Goal: Task Accomplishment & Management: Complete application form

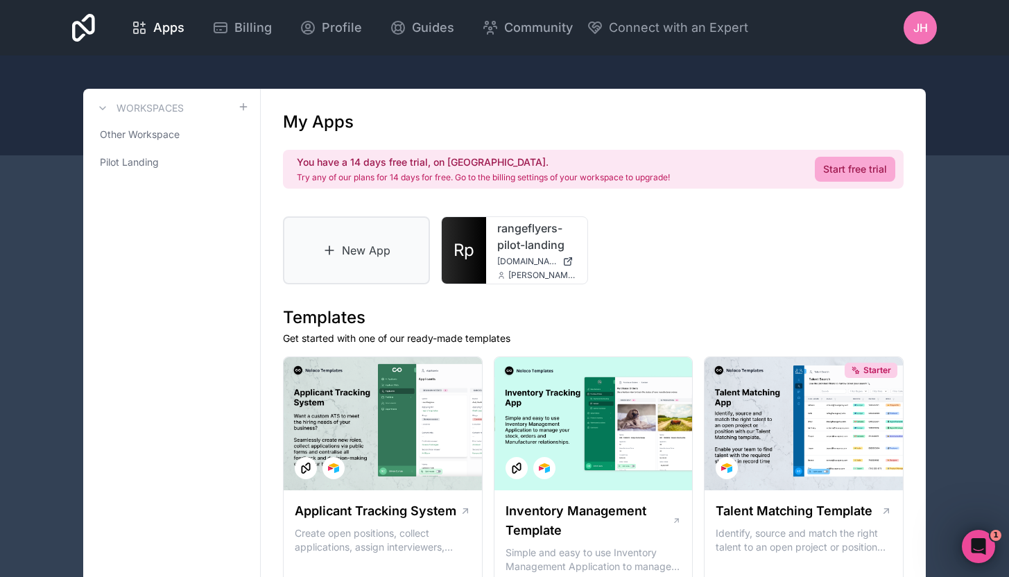
click at [399, 250] on link "New App" at bounding box center [356, 250] width 147 height 68
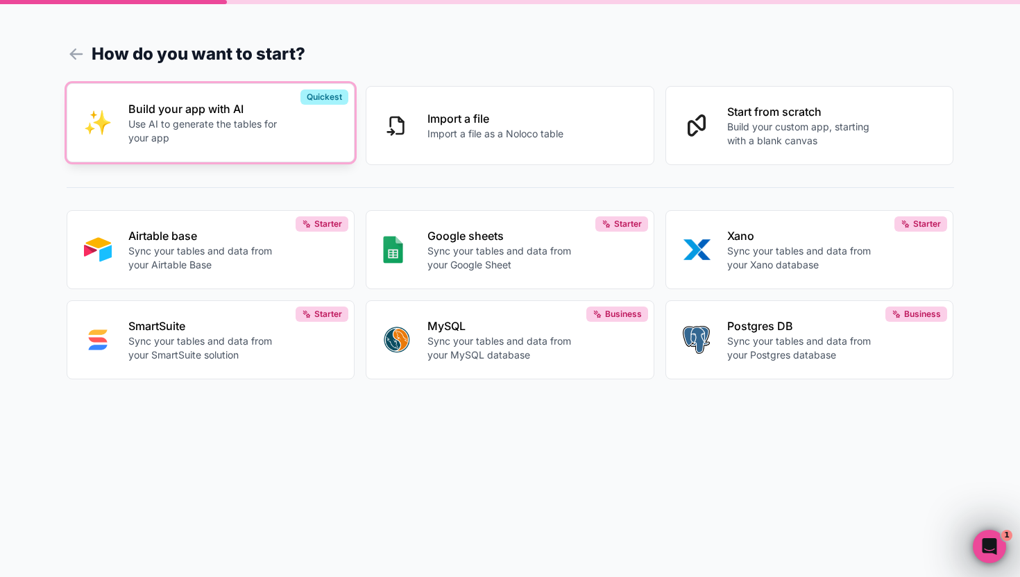
click at [327, 149] on button "Build your app with AI Use AI to generate the tables for your app Quickest" at bounding box center [211, 122] width 289 height 79
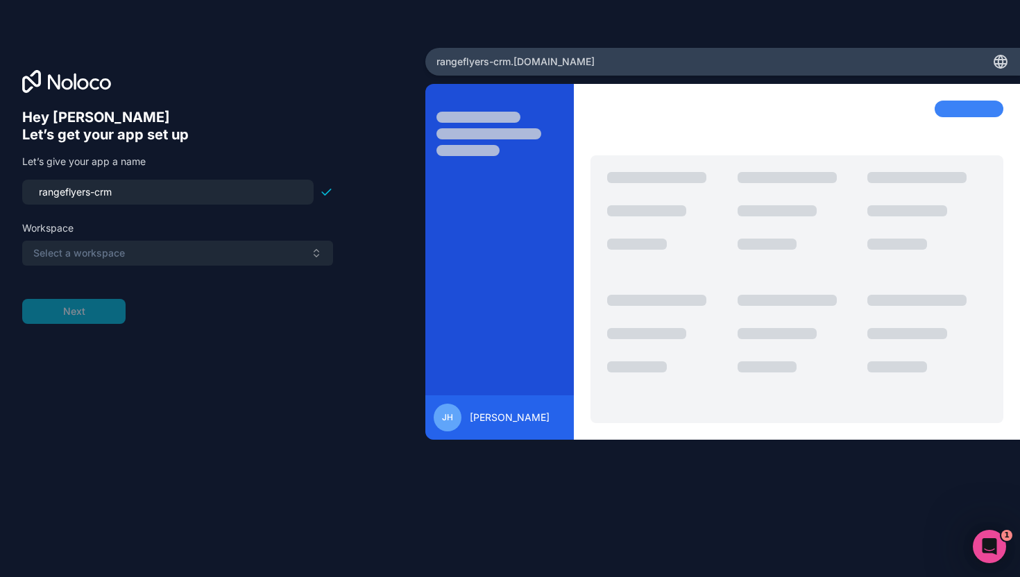
type input "rangeflyers-crm"
click at [171, 250] on button "Select a workspace" at bounding box center [177, 253] width 311 height 25
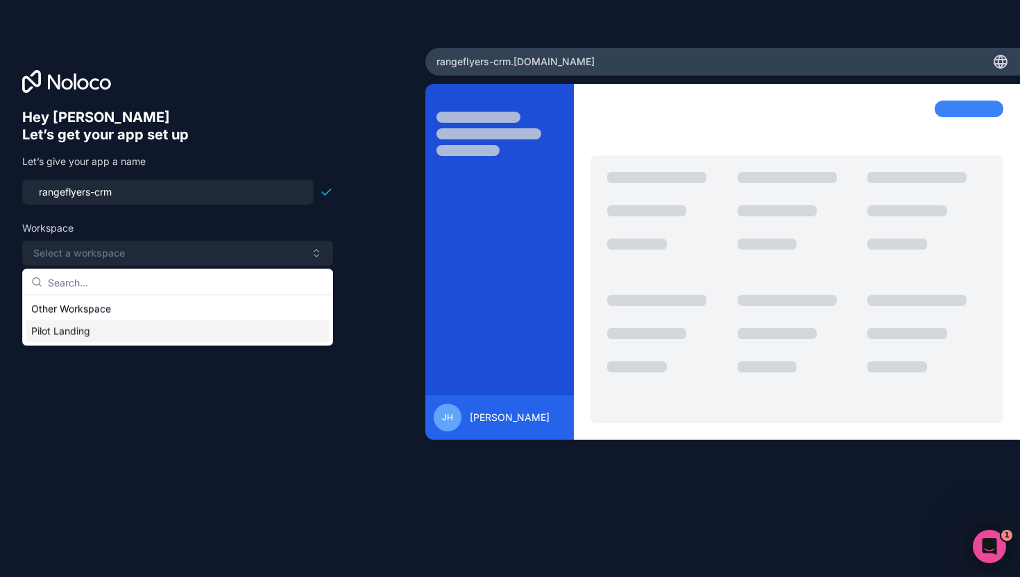
click at [97, 332] on div "Pilot Landing" at bounding box center [178, 331] width 304 height 22
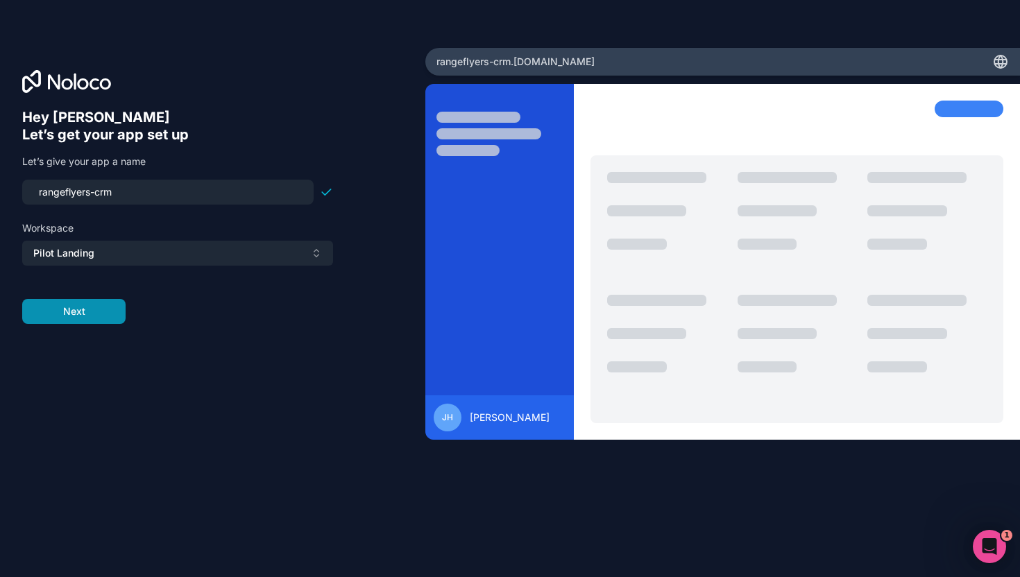
click at [96, 316] on button "Next" at bounding box center [73, 311] width 103 height 25
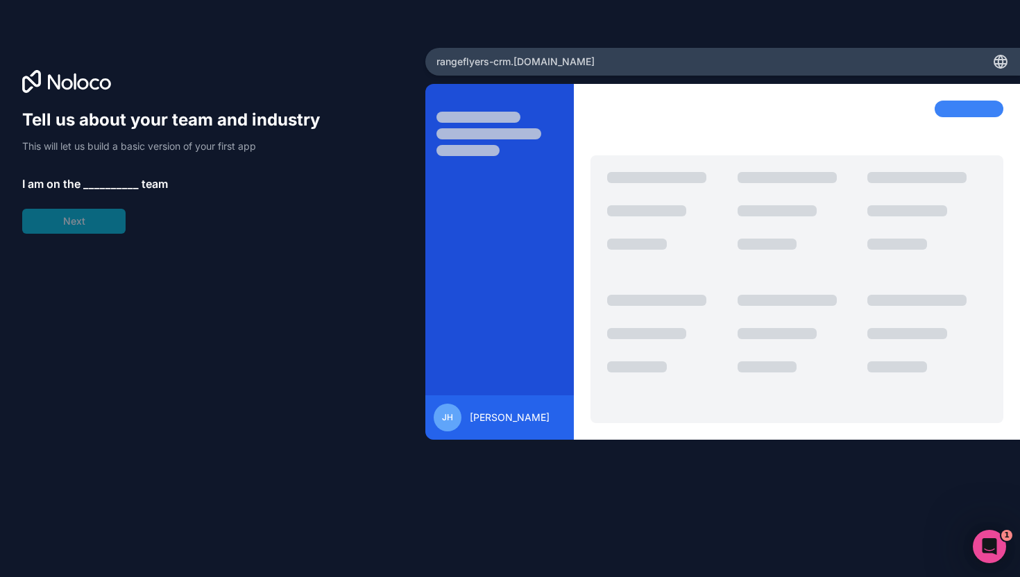
click at [106, 180] on span "__________" at bounding box center [110, 183] width 55 height 17
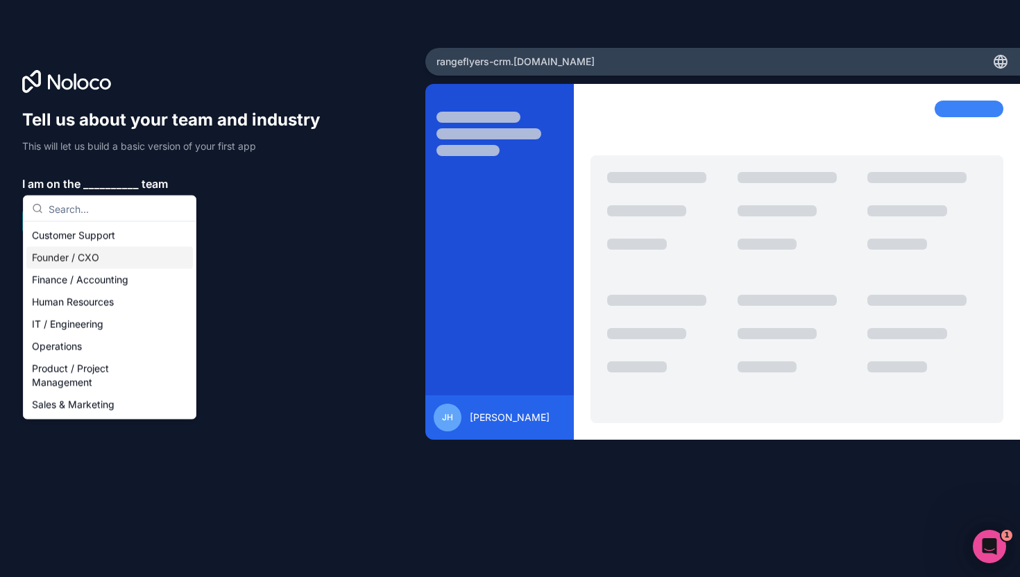
click at [105, 260] on div "Founder / CXO" at bounding box center [109, 258] width 166 height 22
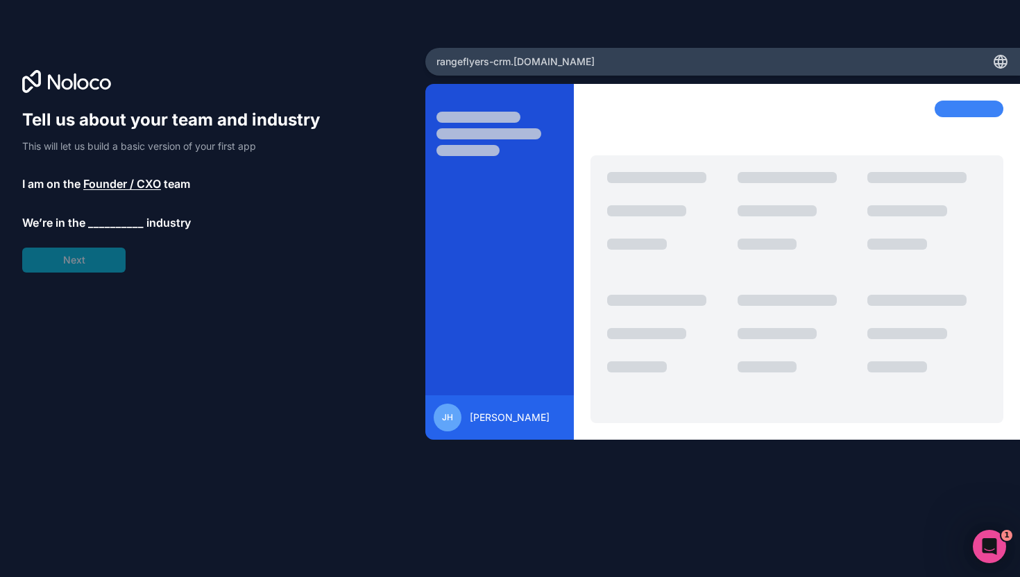
click at [127, 227] on span "__________" at bounding box center [115, 222] width 55 height 17
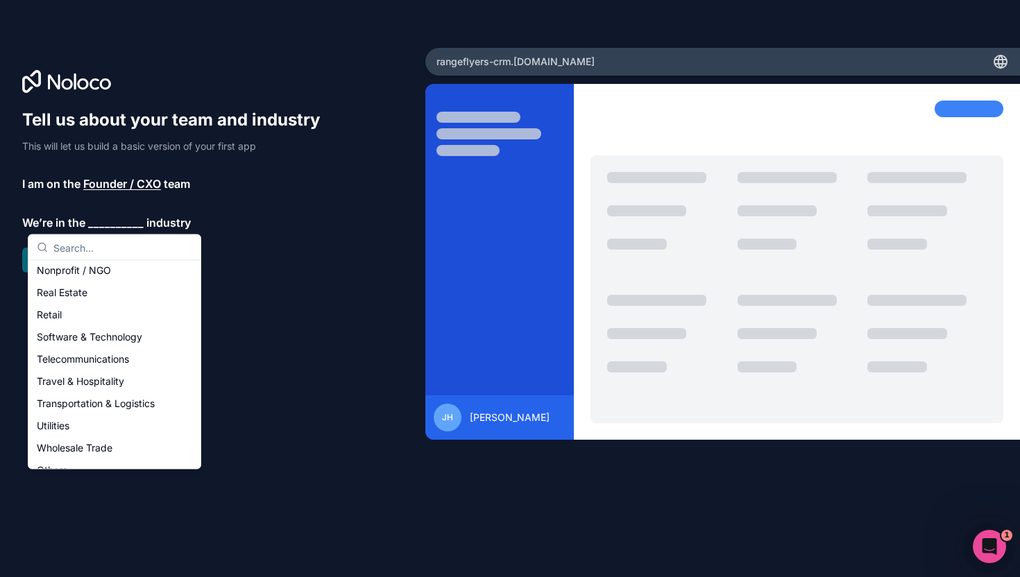
scroll to position [286, 0]
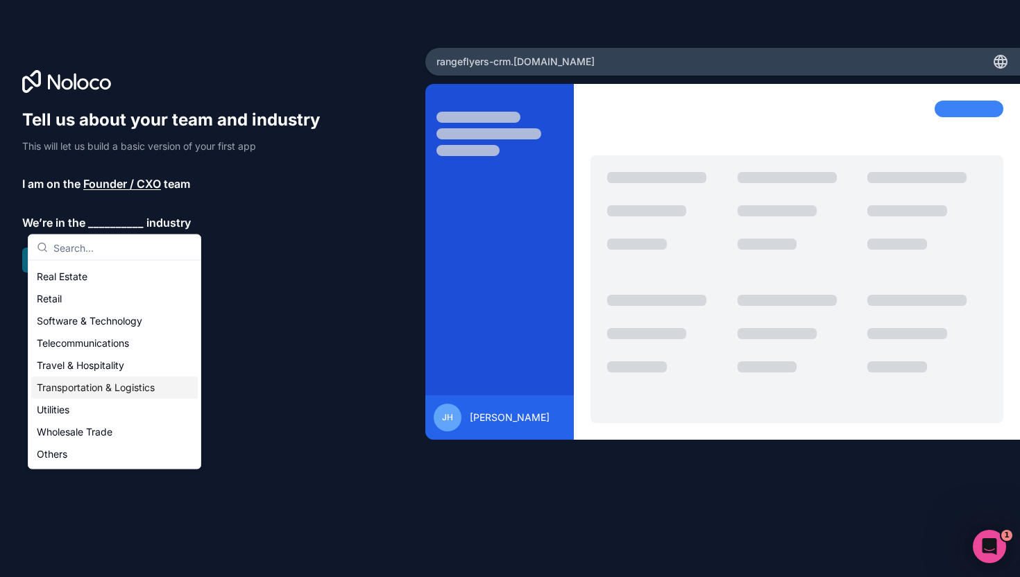
click at [101, 393] on div "Transportation & Logistics" at bounding box center [114, 388] width 166 height 22
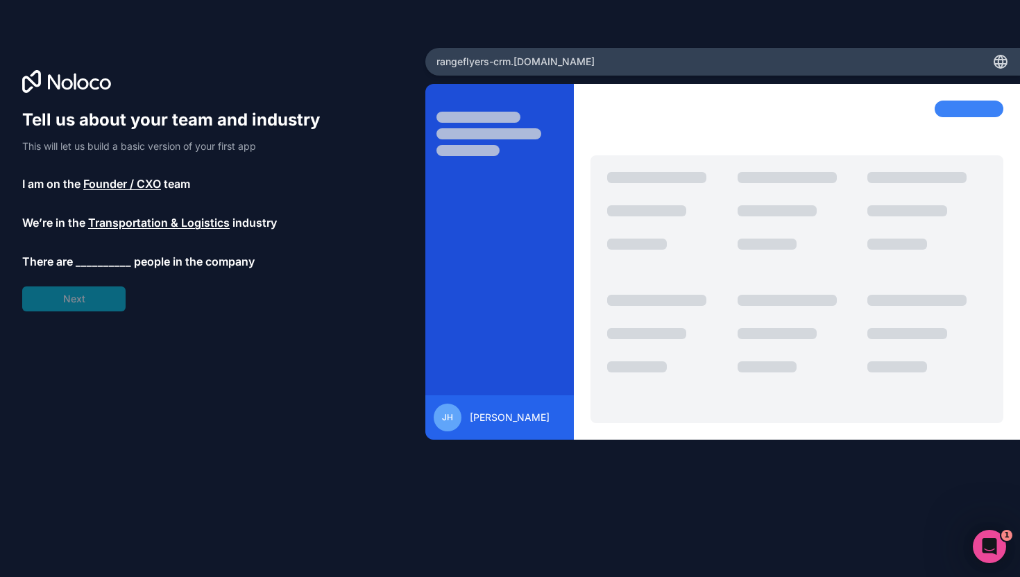
click at [101, 270] on div "Tell us about your team and industry This will let us build a basic version of …" at bounding box center [177, 210] width 311 height 203
click at [101, 263] on span "__________" at bounding box center [103, 261] width 55 height 17
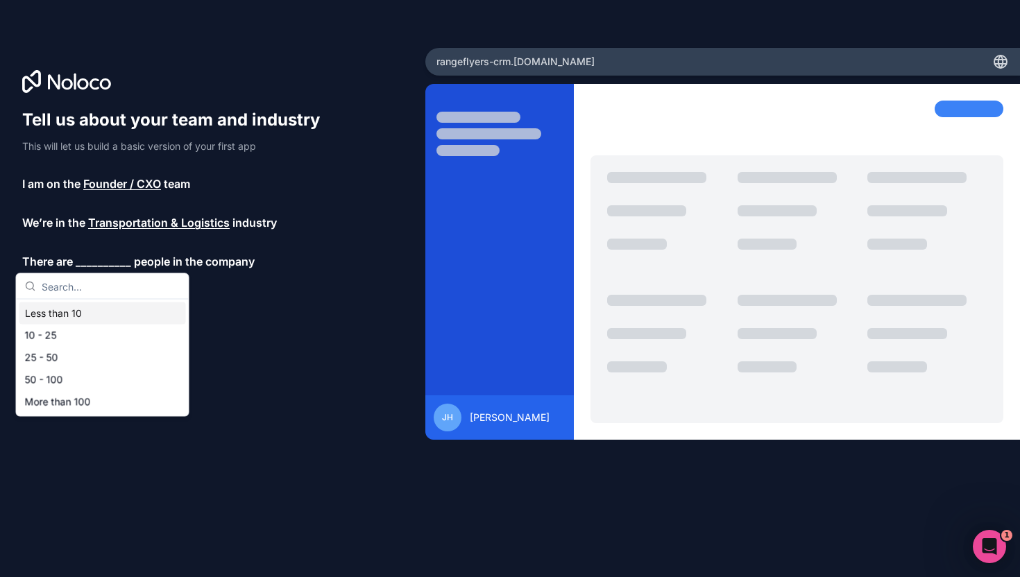
click at [87, 310] on div "Less than 10" at bounding box center [102, 313] width 166 height 22
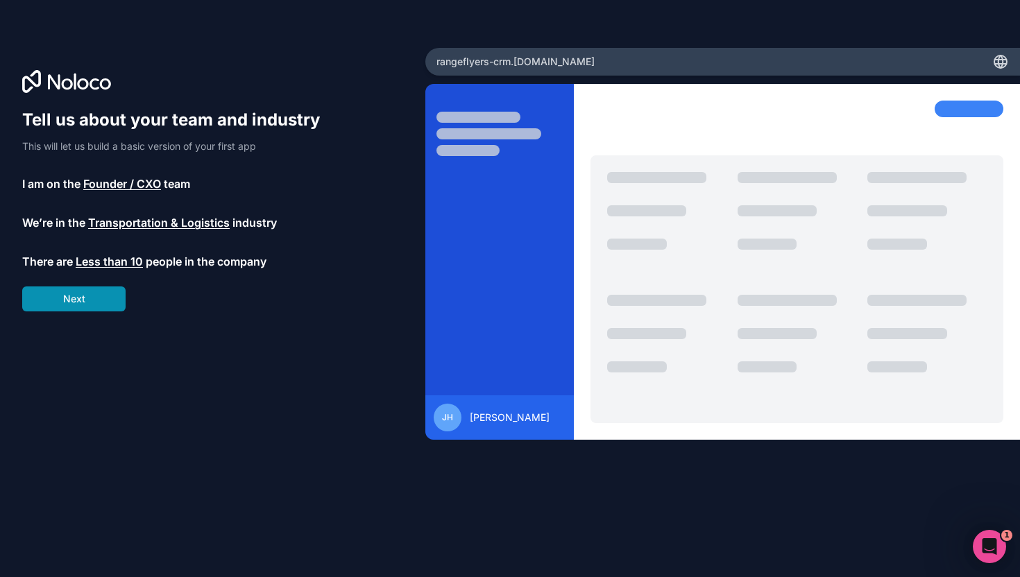
click at [89, 304] on button "Next" at bounding box center [73, 298] width 103 height 25
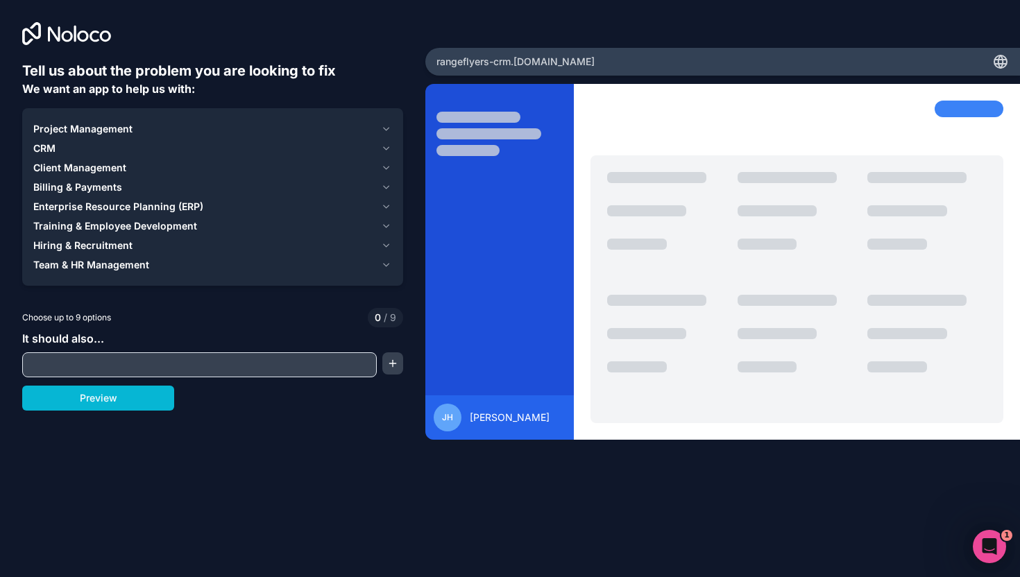
click at [84, 151] on div "CRM" at bounding box center [204, 148] width 342 height 14
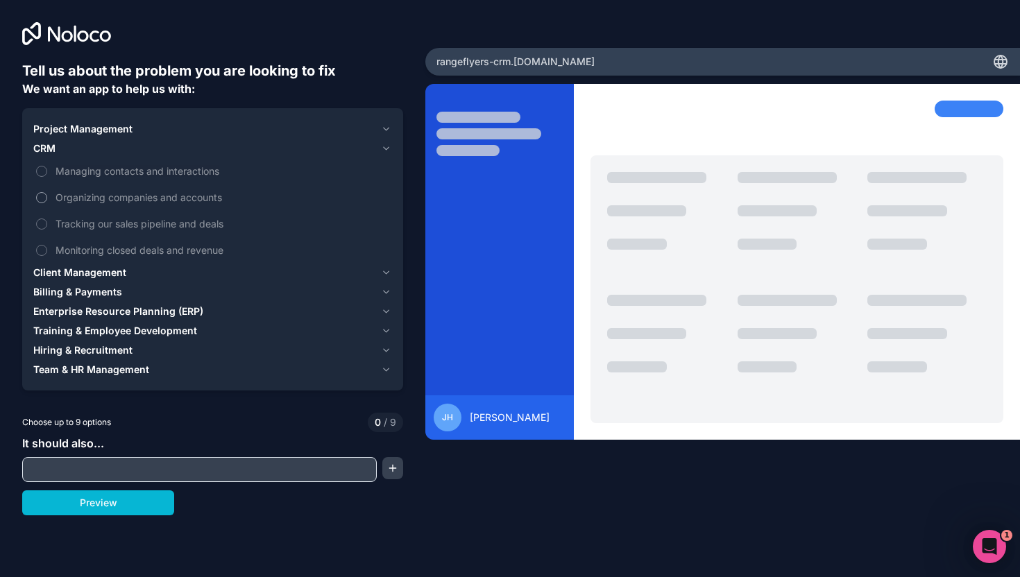
drag, startPoint x: 41, startPoint y: 167, endPoint x: 43, endPoint y: 203, distance: 36.1
click at [41, 167] on button "Managing contacts and interactions" at bounding box center [41, 171] width 11 height 11
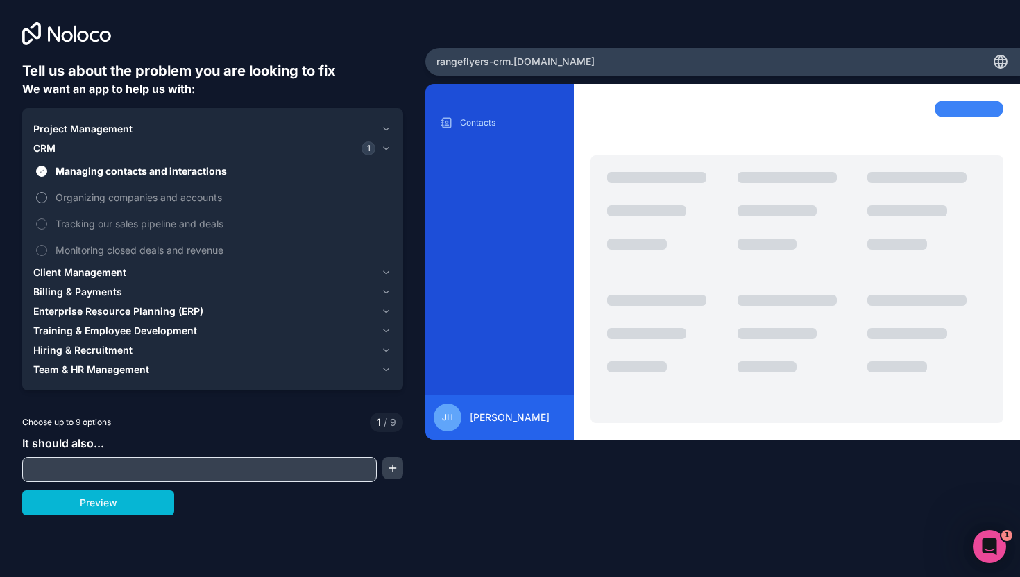
click at [43, 207] on label "Organizing companies and accounts" at bounding box center [212, 197] width 359 height 26
click at [43, 203] on button "Organizing companies and accounts" at bounding box center [41, 197] width 11 height 11
drag, startPoint x: 39, startPoint y: 224, endPoint x: 34, endPoint y: 241, distance: 17.3
click at [38, 224] on button "Tracking our sales pipeline and deals" at bounding box center [41, 223] width 11 height 11
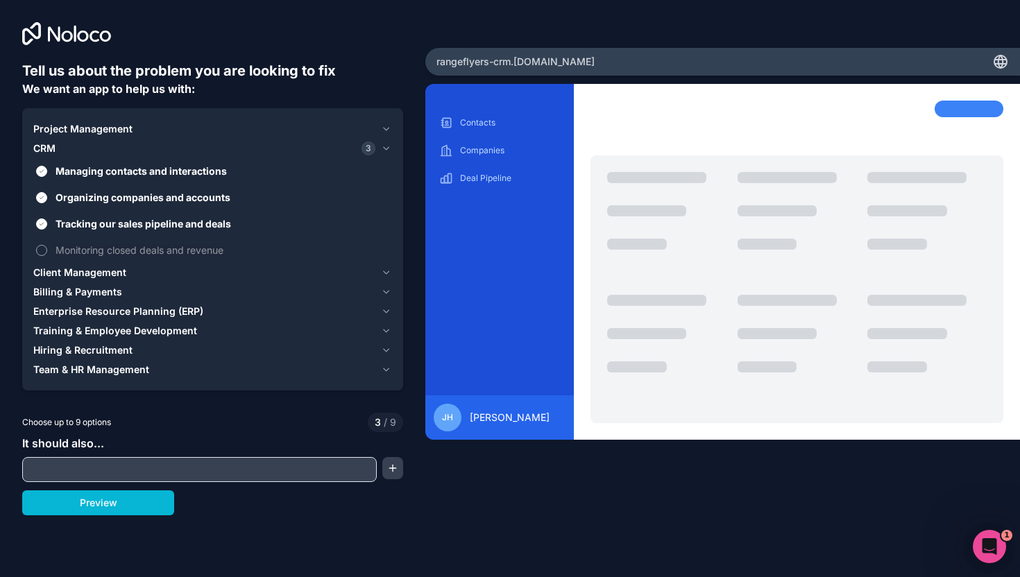
click at [34, 247] on label "Monitoring closed deals and revenue" at bounding box center [212, 250] width 359 height 26
click at [36, 247] on button "Monitoring closed deals and revenue" at bounding box center [41, 250] width 11 height 11
click at [38, 266] on span "Client Management" at bounding box center [79, 273] width 93 height 14
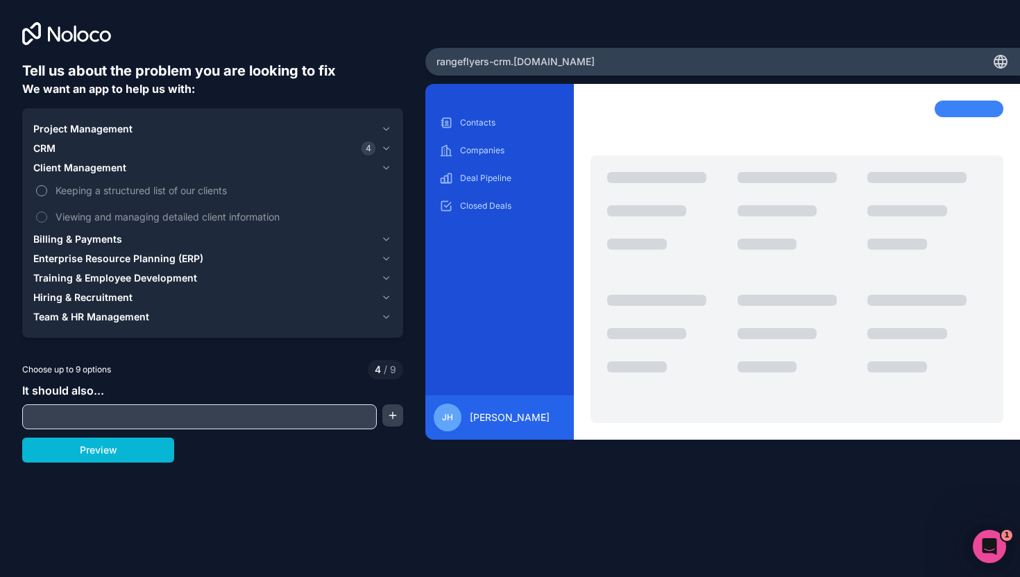
click at [46, 194] on label "Keeping a structured list of our clients" at bounding box center [212, 191] width 359 height 26
click at [46, 194] on button "Keeping a structured list of our clients" at bounding box center [41, 190] width 11 height 11
click at [47, 213] on label "Viewing and managing detailed client information" at bounding box center [212, 217] width 359 height 26
click at [47, 213] on button "Viewing and managing detailed client information" at bounding box center [41, 217] width 11 height 11
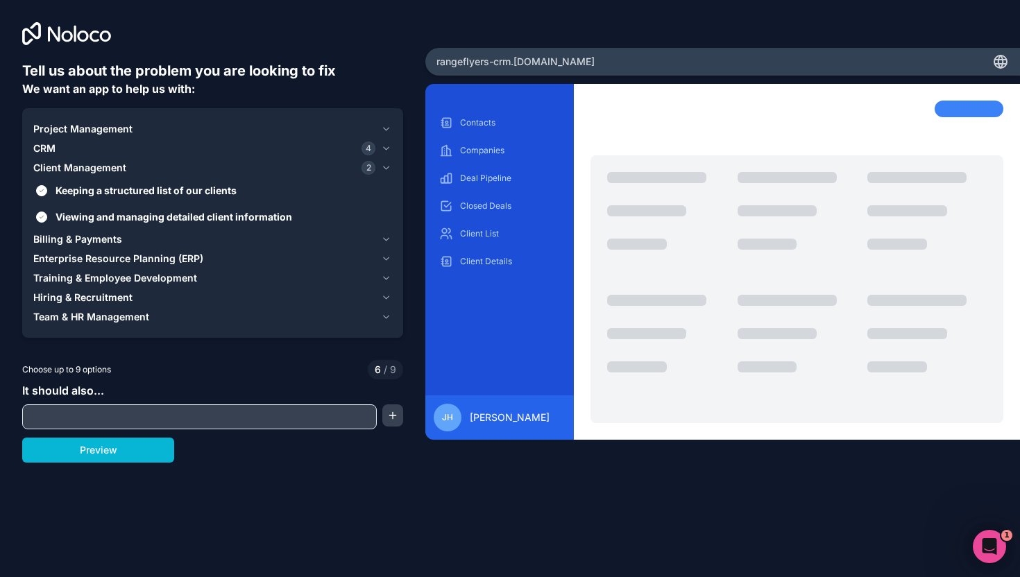
click at [46, 241] on span "Billing & Payments" at bounding box center [77, 239] width 89 height 14
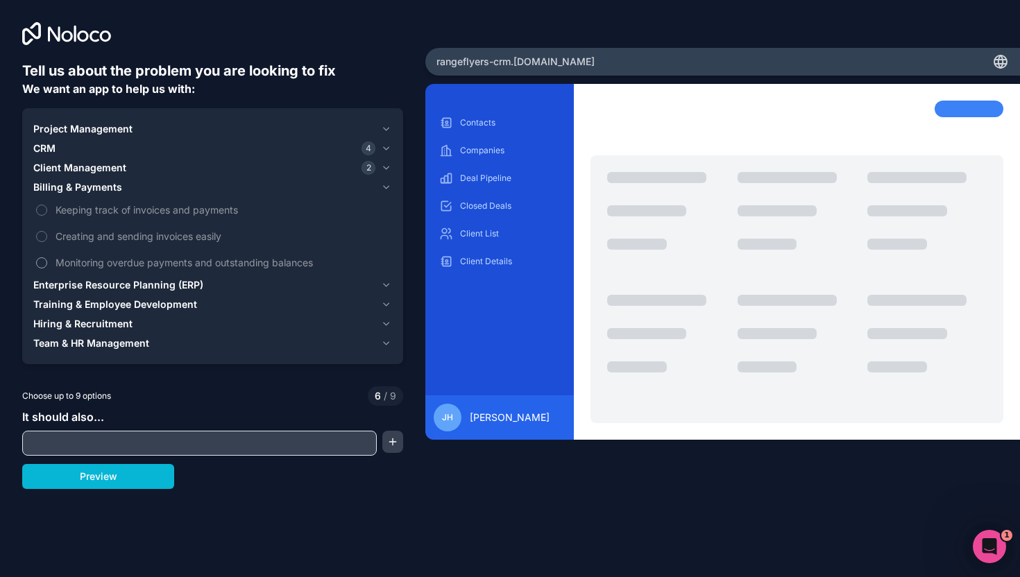
click at [41, 261] on button "Monitoring overdue payments and outstanding balances" at bounding box center [41, 262] width 11 height 11
click at [47, 210] on label "Keeping track of invoices and payments" at bounding box center [212, 210] width 359 height 26
click at [47, 210] on button "Keeping track of invoices and payments" at bounding box center [41, 210] width 11 height 11
click at [44, 234] on button "Creating and sending invoices easily" at bounding box center [41, 236] width 11 height 11
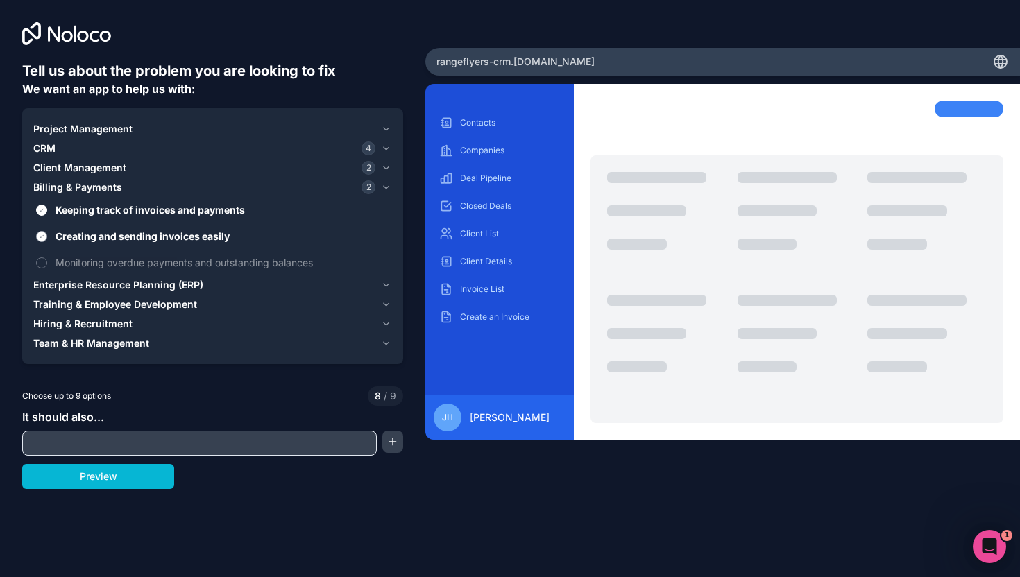
click at [44, 234] on button "Creating and sending invoices easily" at bounding box center [41, 236] width 11 height 11
click at [42, 258] on button "Monitoring overdue payments and outstanding balances" at bounding box center [41, 262] width 11 height 11
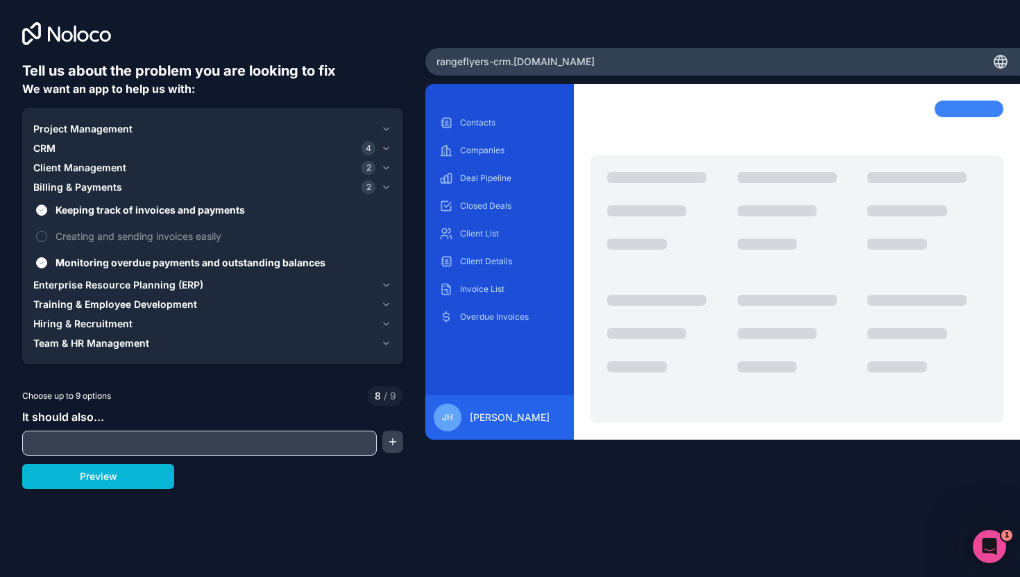
click at [96, 132] on span "Project Management" at bounding box center [82, 129] width 99 height 14
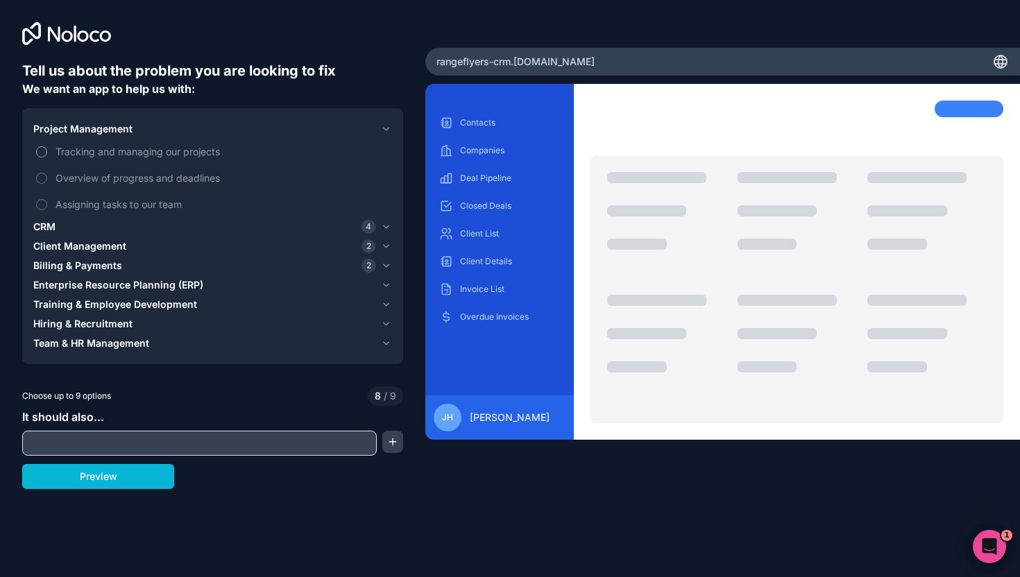
click at [53, 153] on label "Tracking and managing our projects" at bounding box center [212, 152] width 359 height 26
click at [47, 153] on button "Tracking and managing our projects" at bounding box center [41, 151] width 11 height 11
click at [151, 451] on input "text" at bounding box center [199, 442] width 347 height 19
drag, startPoint x: 288, startPoint y: 536, endPoint x: 219, endPoint y: 481, distance: 88.3
click at [287, 535] on div "Tell us about the problem you are looking to fix We want an app to help us with…" at bounding box center [510, 288] width 1020 height 577
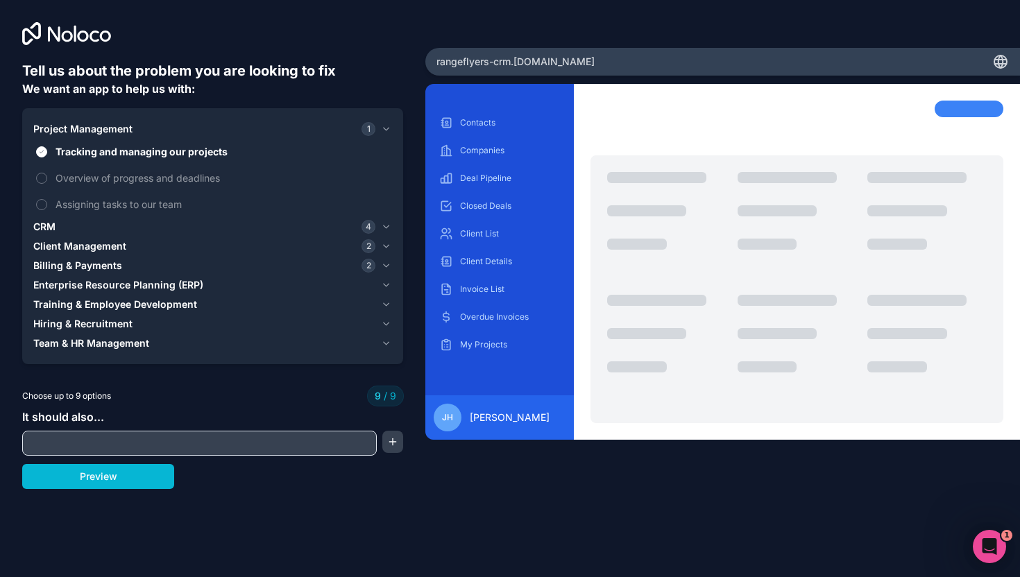
click at [197, 449] on input "text" at bounding box center [199, 442] width 347 height 19
click at [118, 502] on div "Tell us about the problem you are looking to fix We want an app to help us with…" at bounding box center [510, 288] width 1020 height 577
click at [127, 445] on input "text" at bounding box center [199, 442] width 347 height 19
type input "be able monitor deal stages and lifecycles"
click at [81, 481] on button "Preview" at bounding box center [98, 476] width 152 height 25
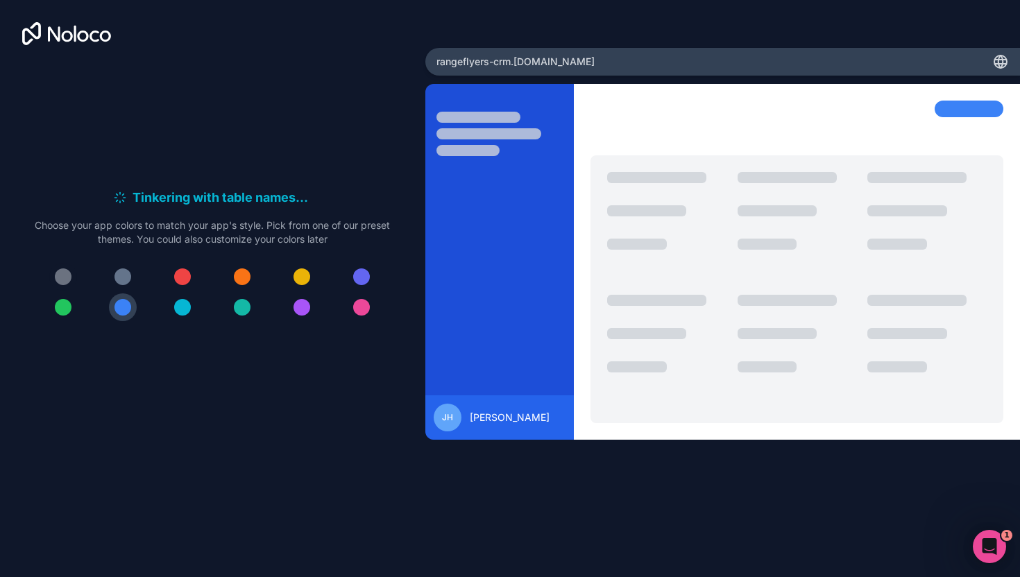
click at [60, 273] on div at bounding box center [63, 276] width 17 height 17
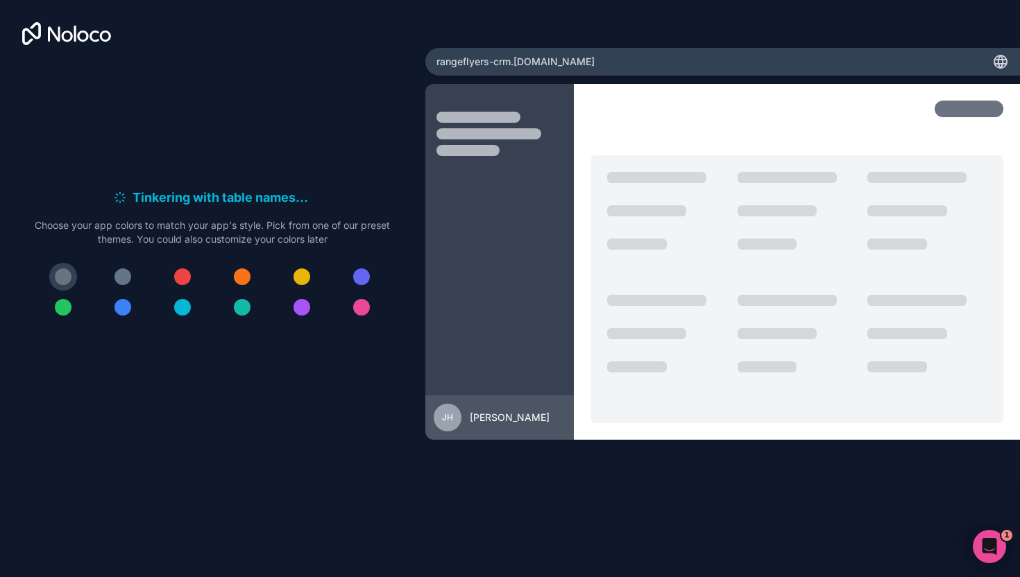
click at [121, 275] on div at bounding box center [122, 276] width 17 height 17
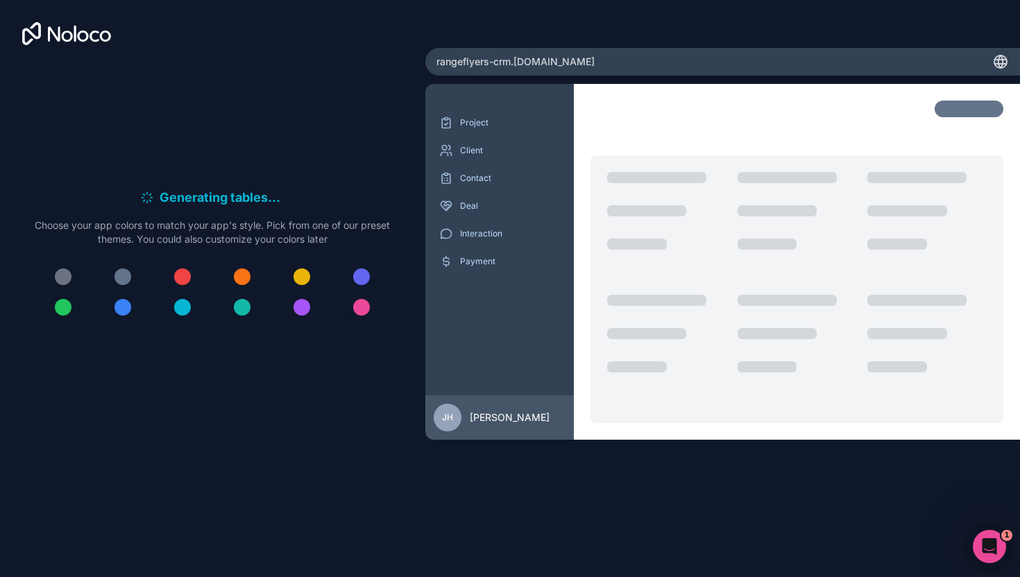
click at [119, 277] on div at bounding box center [122, 276] width 17 height 17
click at [59, 274] on div at bounding box center [63, 276] width 17 height 17
click at [122, 274] on div at bounding box center [122, 276] width 17 height 17
click at [64, 274] on div at bounding box center [63, 276] width 17 height 17
click at [130, 277] on div at bounding box center [122, 276] width 17 height 17
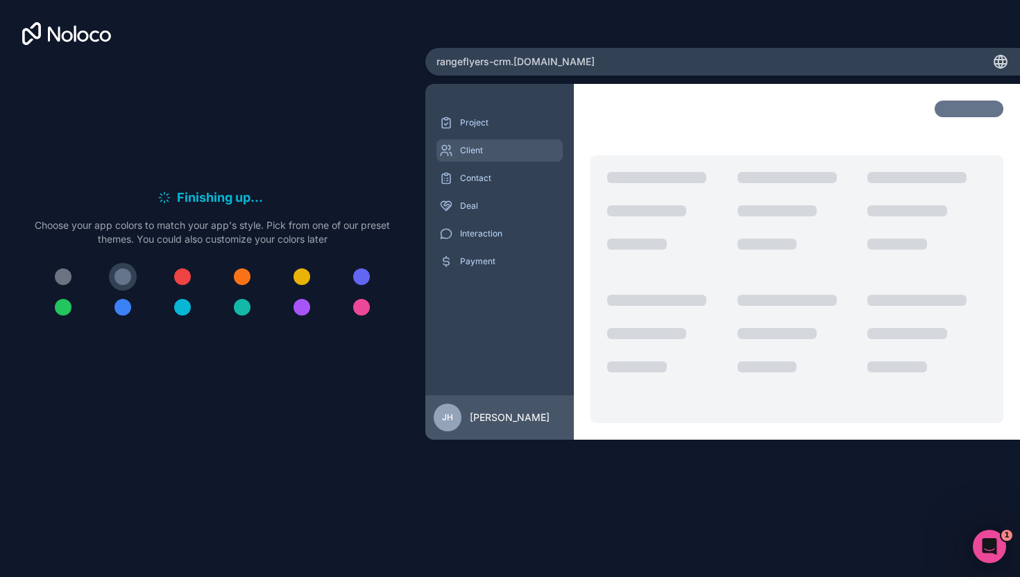
click at [490, 153] on p "Client" at bounding box center [510, 150] width 100 height 11
click at [480, 177] on p "Contact" at bounding box center [510, 178] width 100 height 11
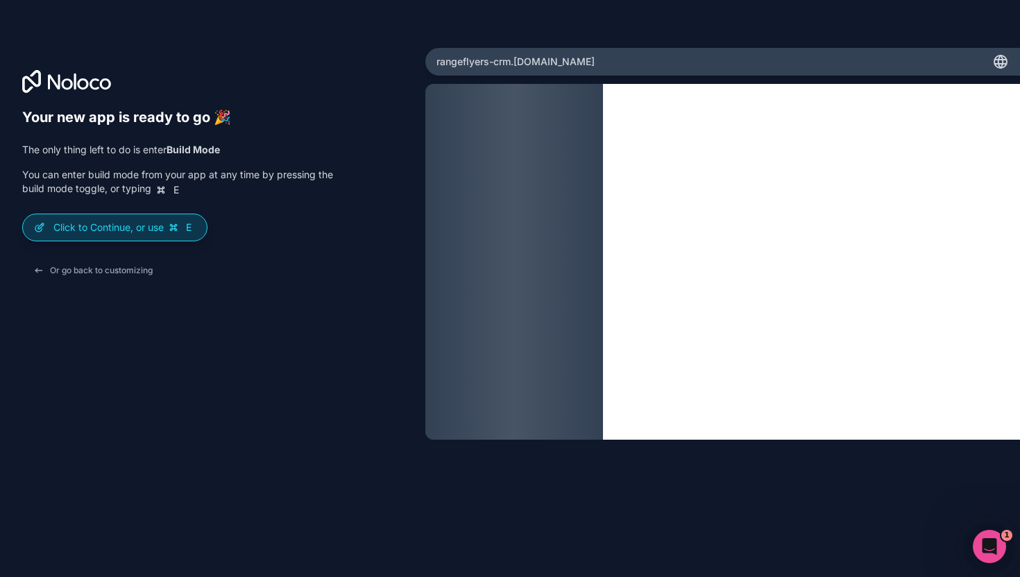
click at [113, 231] on p "Click to Continue, or use E" at bounding box center [124, 228] width 142 height 14
